Goal: Task Accomplishment & Management: Complete application form

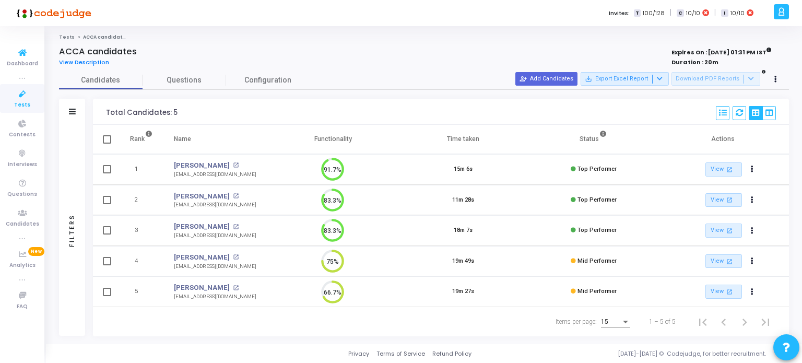
click at [18, 105] on span "Tests" at bounding box center [22, 105] width 16 height 9
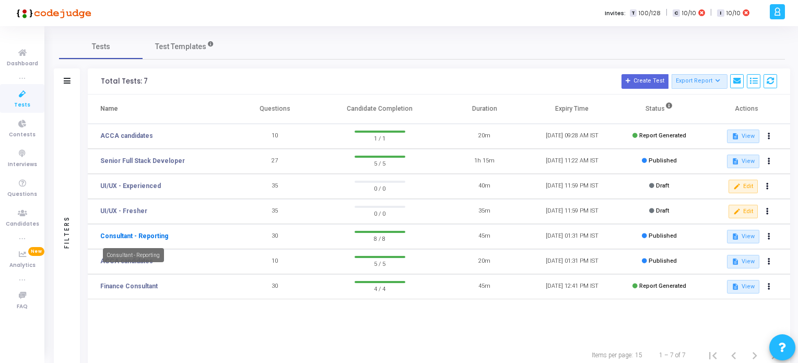
click at [153, 234] on link "Consultant - Reporting" at bounding box center [134, 235] width 68 height 9
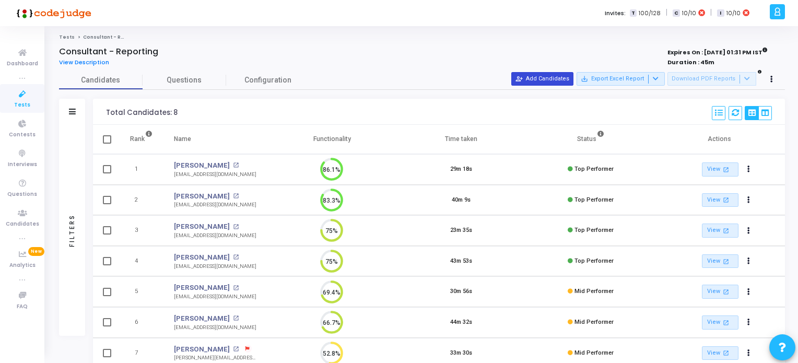
click at [549, 79] on button "person_add_alt Add Candidates" at bounding box center [542, 79] width 62 height 14
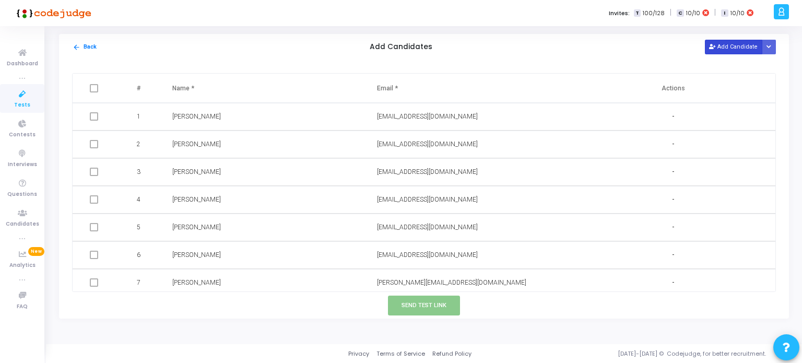
click at [739, 49] on button "Add Candidate" at bounding box center [733, 47] width 57 height 14
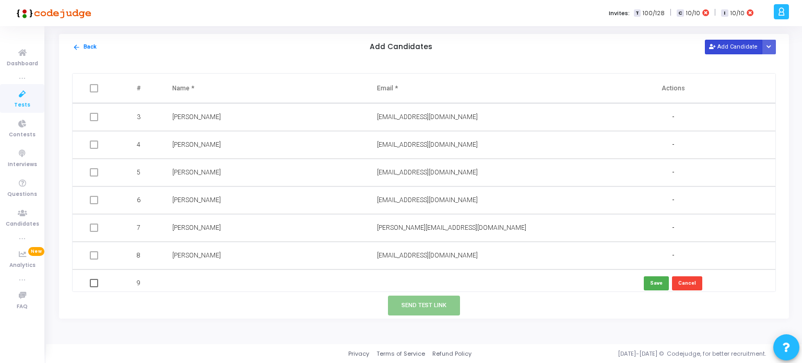
scroll to position [60, 0]
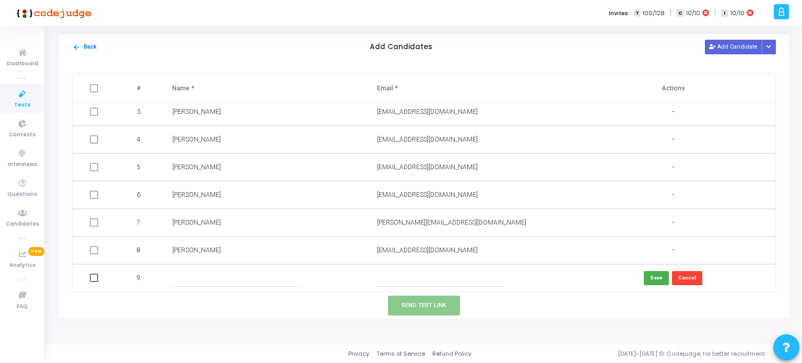
paste input "[EMAIL_ADDRESS][DOMAIN_NAME]"
type input "[EMAIL_ADDRESS][DOMAIN_NAME]"
click at [195, 277] on input "text" at bounding box center [235, 277] width 127 height 17
type input "A"
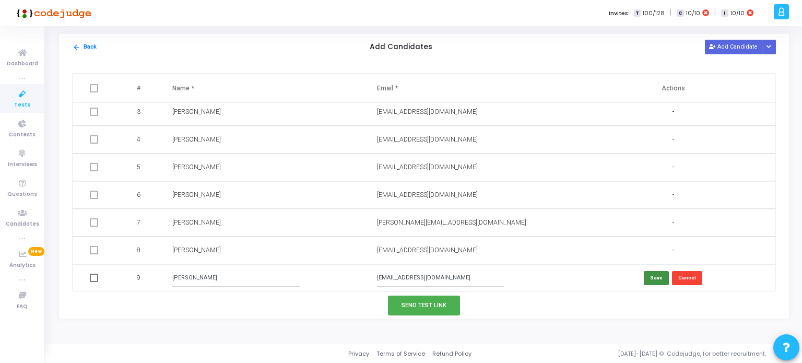
type input "[PERSON_NAME]"
click at [651, 275] on button "Save" at bounding box center [656, 278] width 25 height 14
click at [437, 304] on button "Send Test Link" at bounding box center [424, 304] width 72 height 19
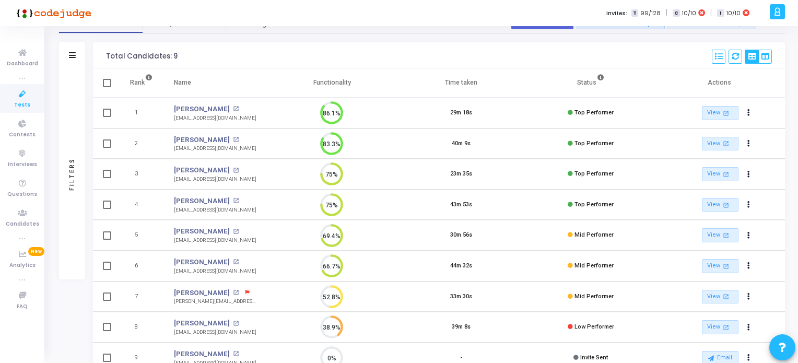
scroll to position [121, 0]
